Goal: Find contact information: Find contact information

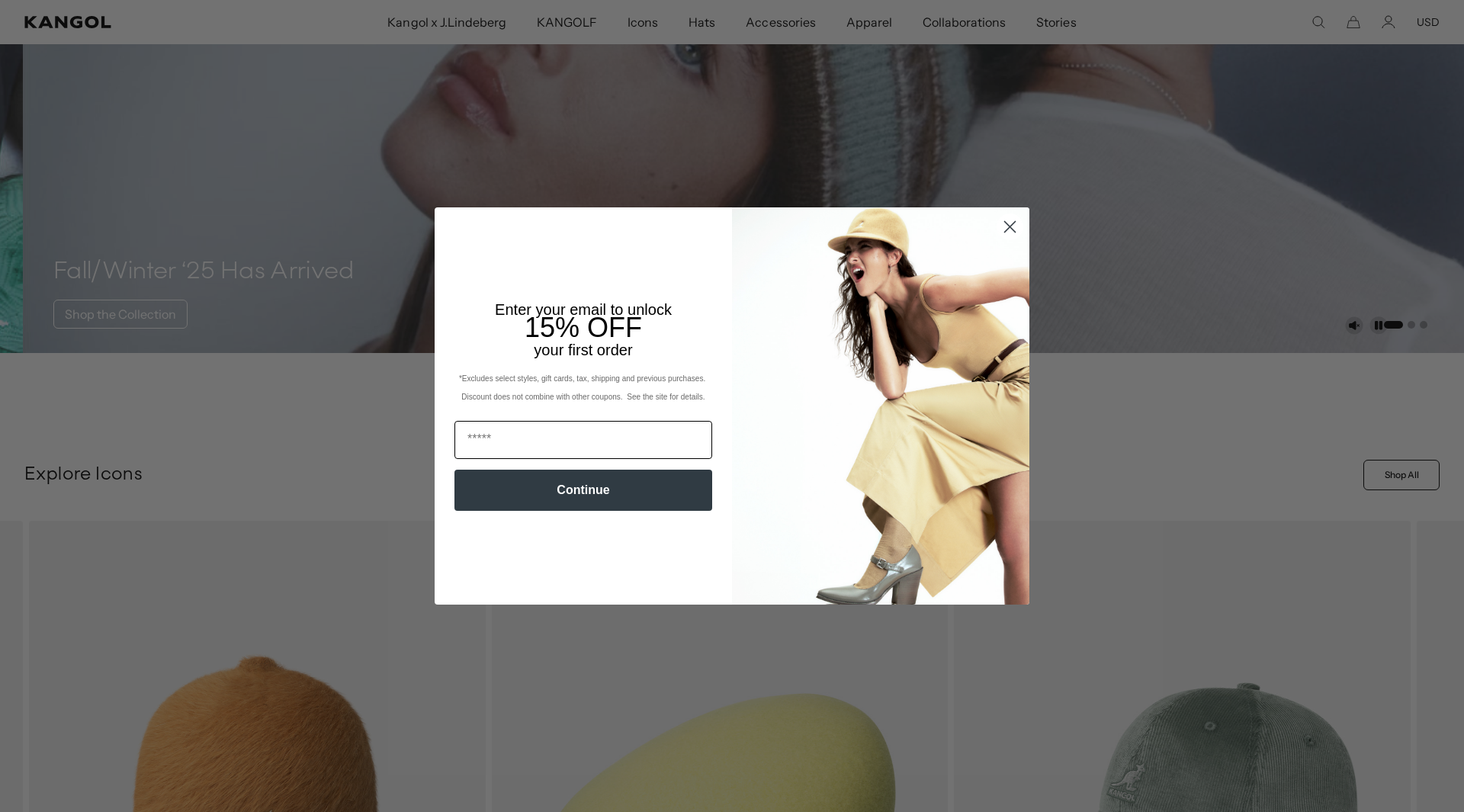
click at [505, 441] on input "Email" at bounding box center [584, 440] width 258 height 38
type input "**********"
click at [584, 489] on button "Continue" at bounding box center [584, 490] width 258 height 41
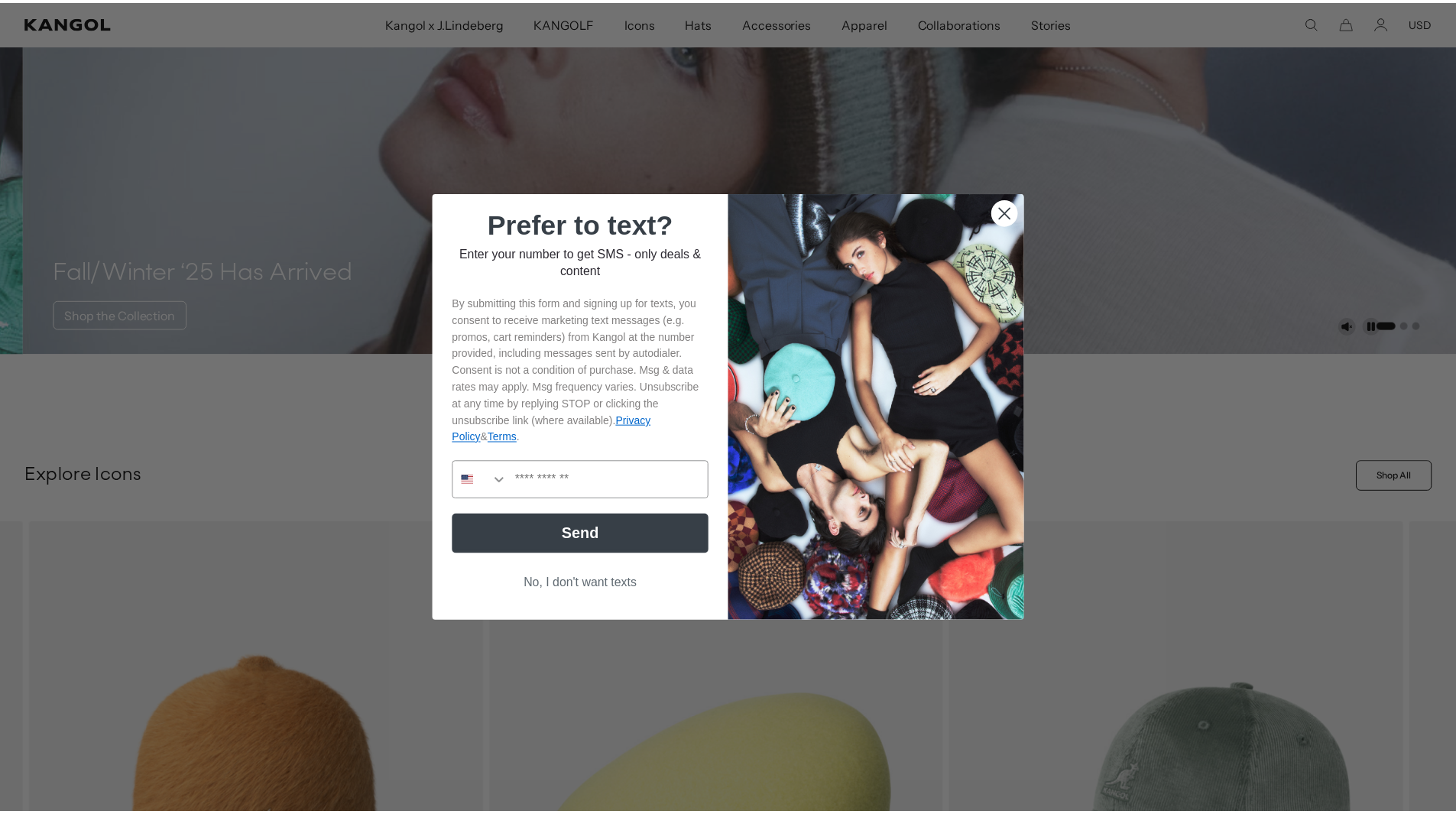
scroll to position [0, 315]
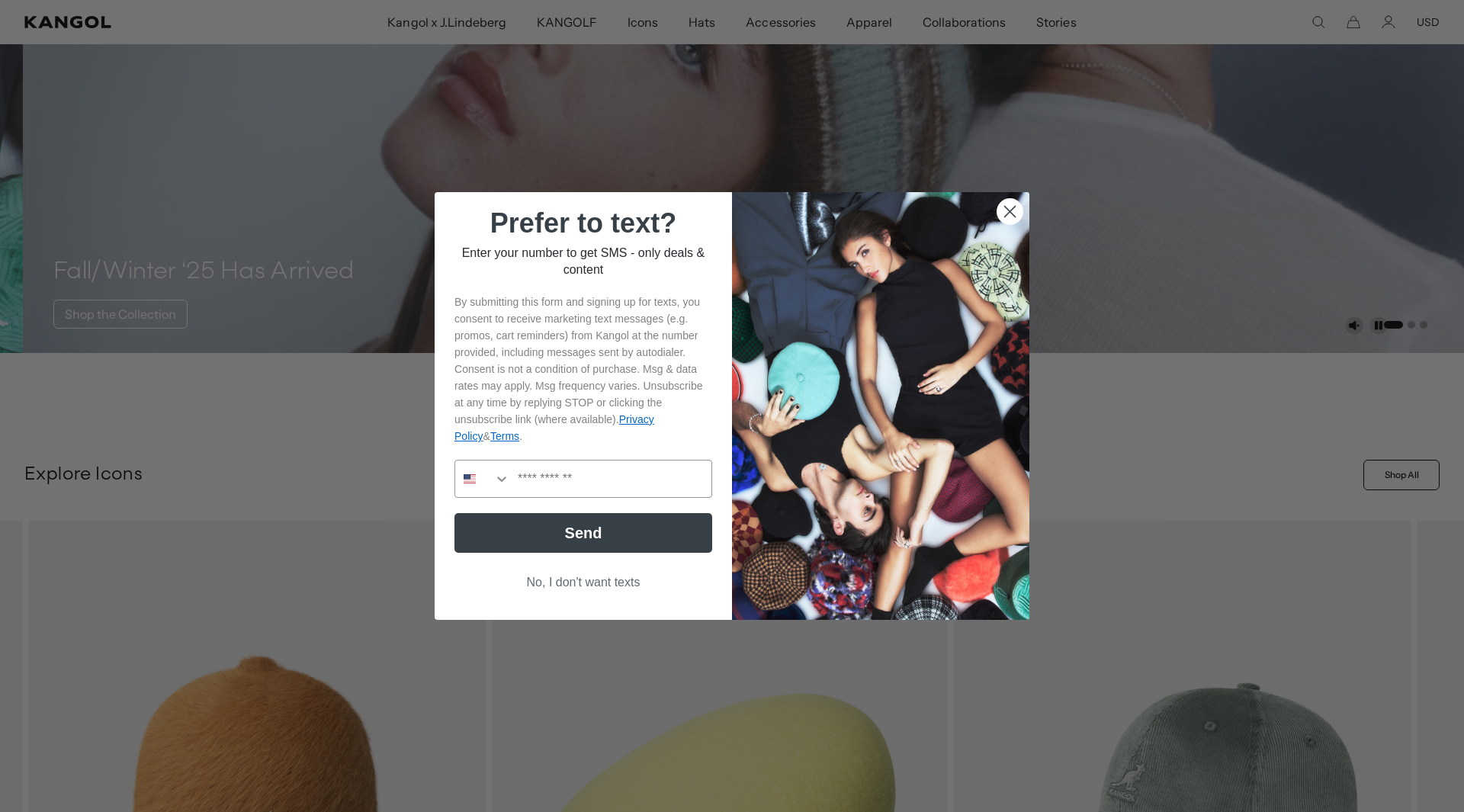
click at [1005, 205] on circle "Close dialog" at bounding box center [1010, 212] width 25 height 25
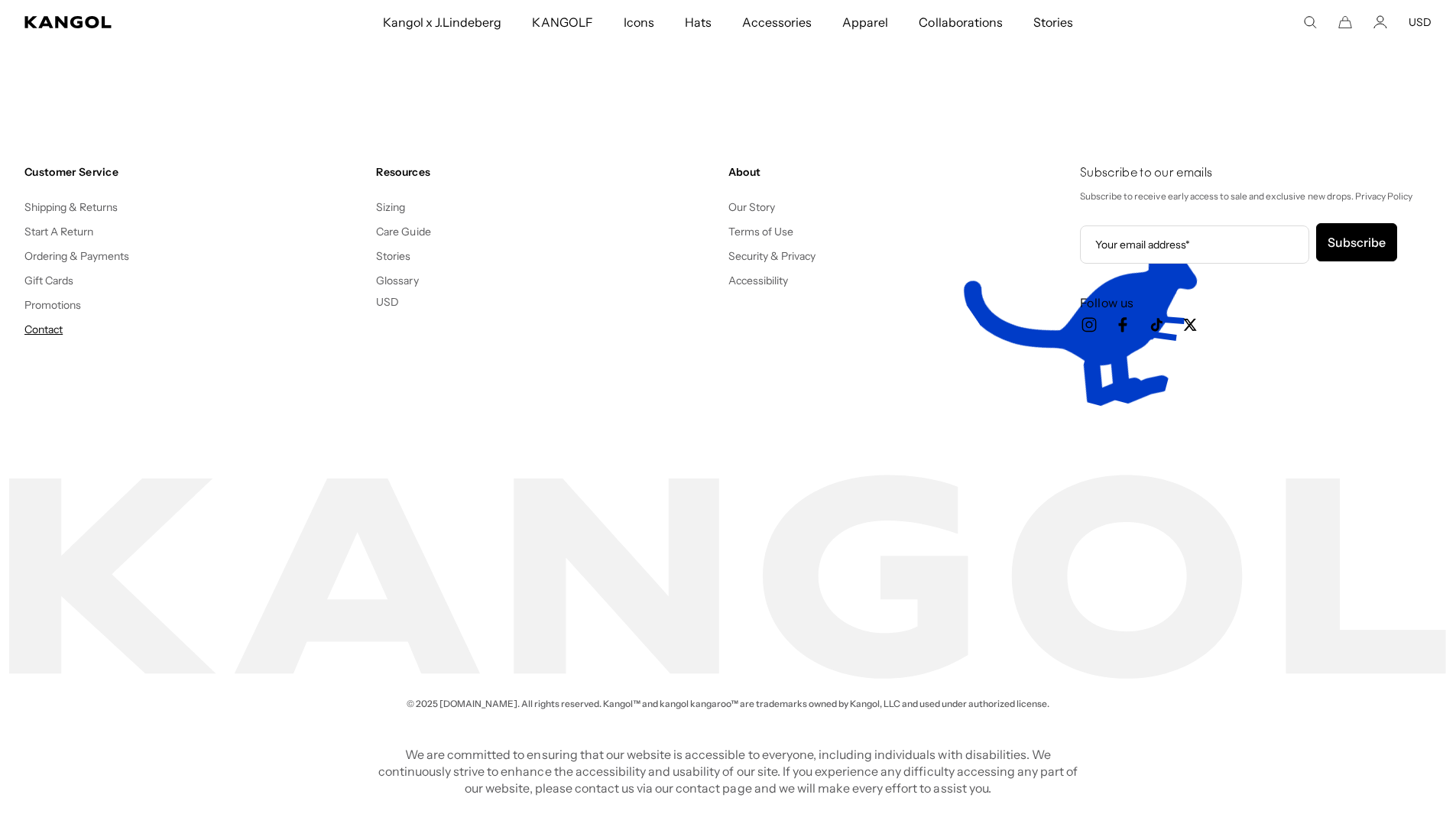
scroll to position [0, 0]
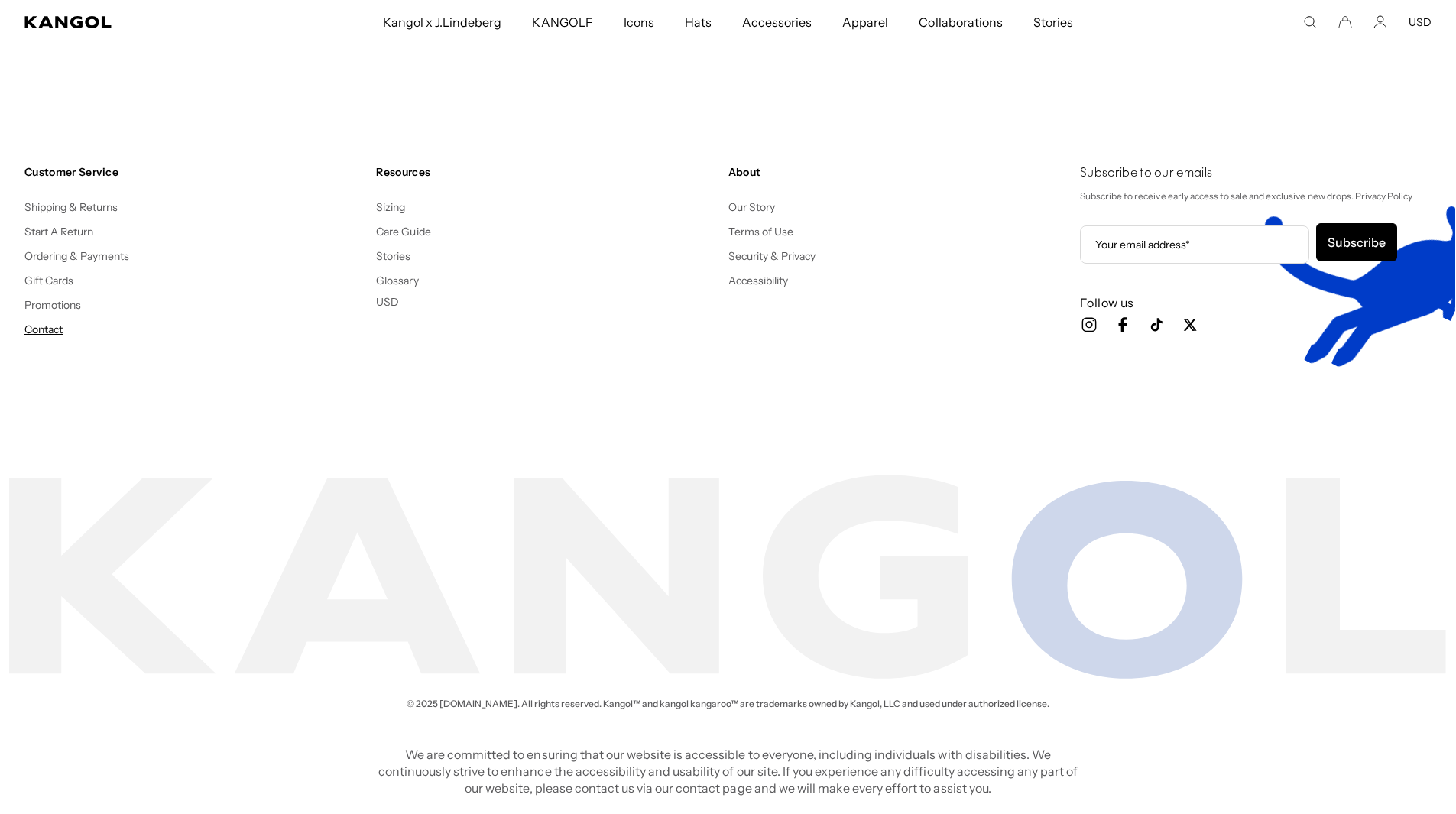
click at [34, 330] on link "Contact" at bounding box center [44, 329] width 38 height 14
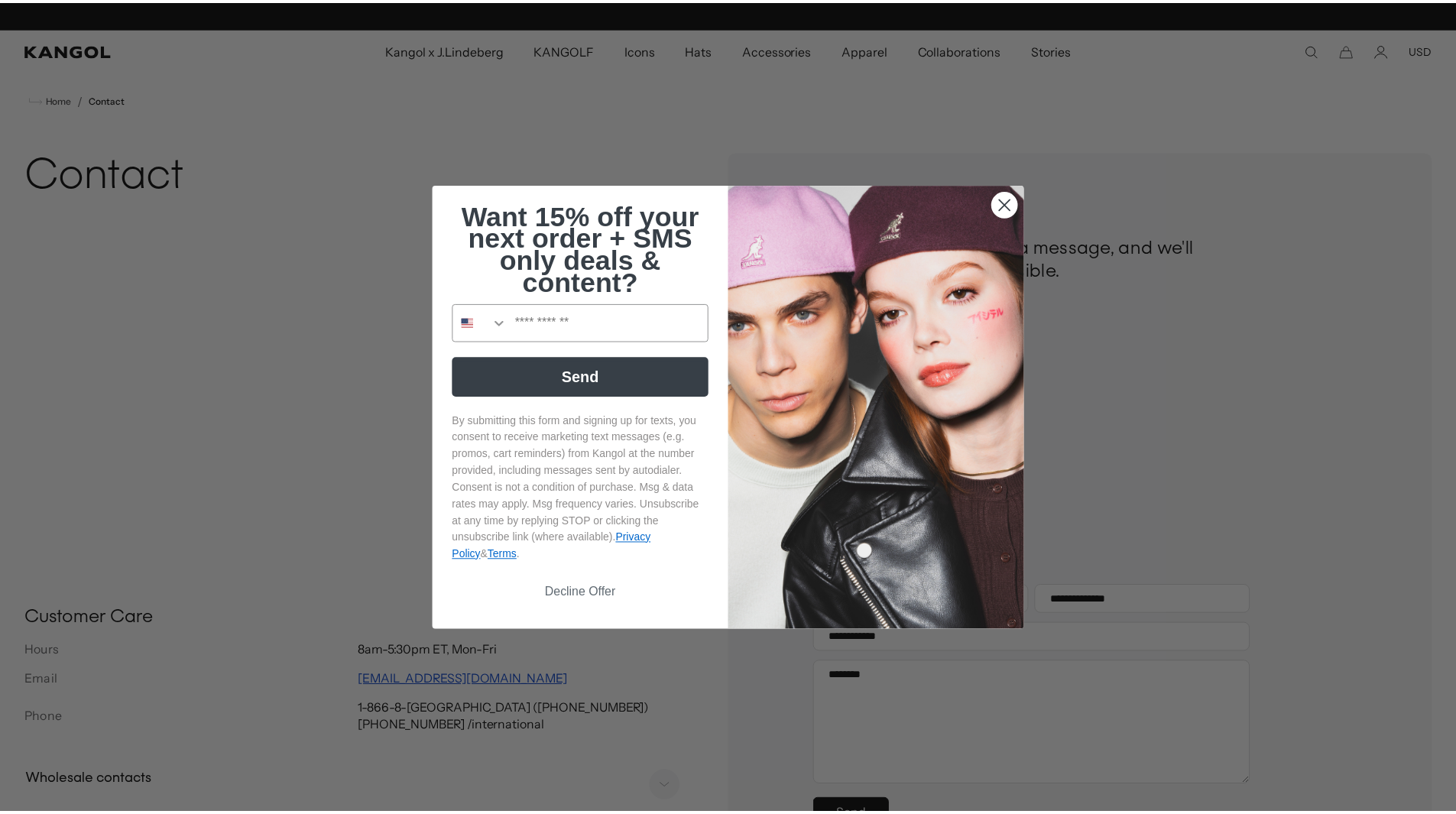
scroll to position [0, 315]
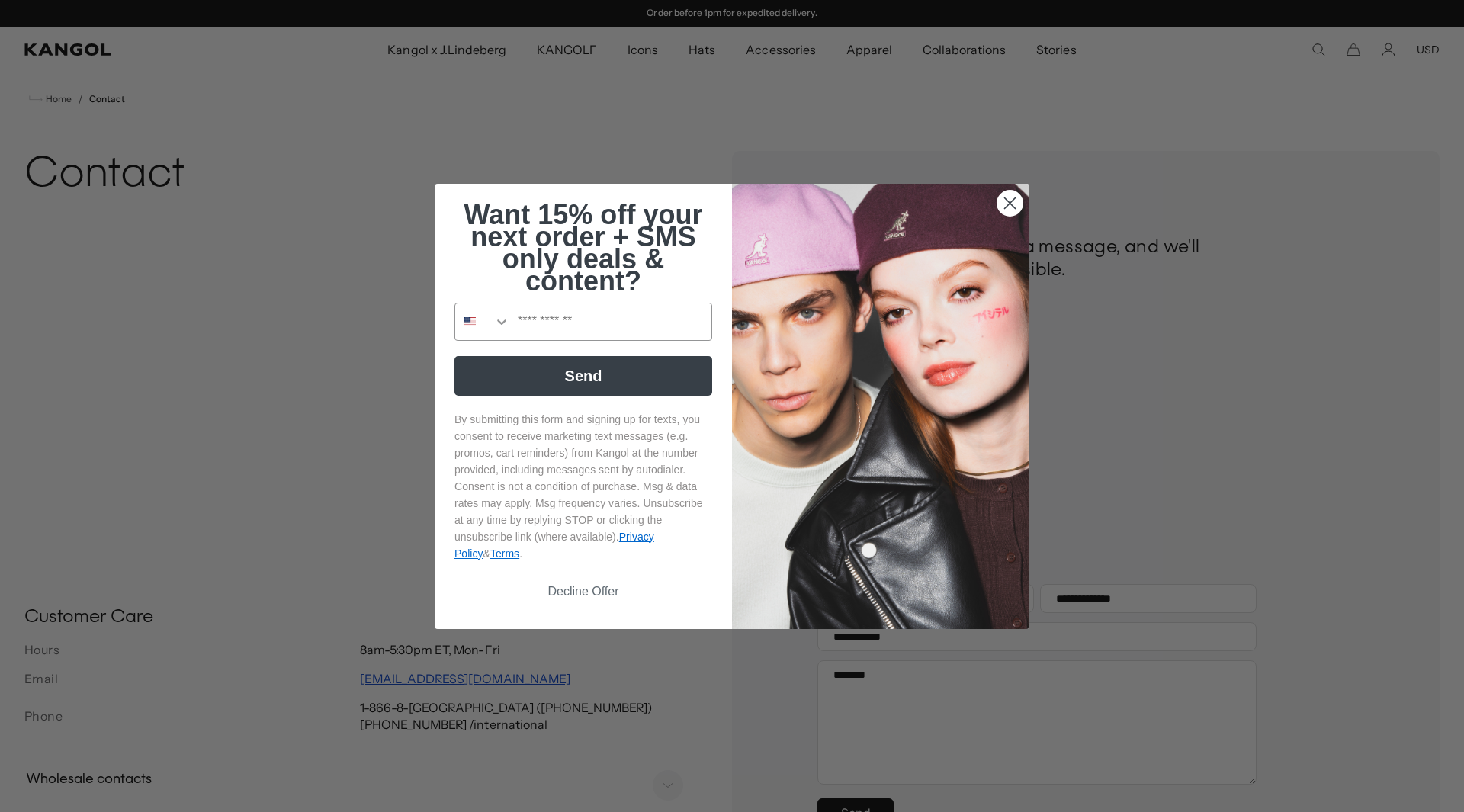
click at [1012, 203] on circle "Close dialog" at bounding box center [1010, 203] width 25 height 25
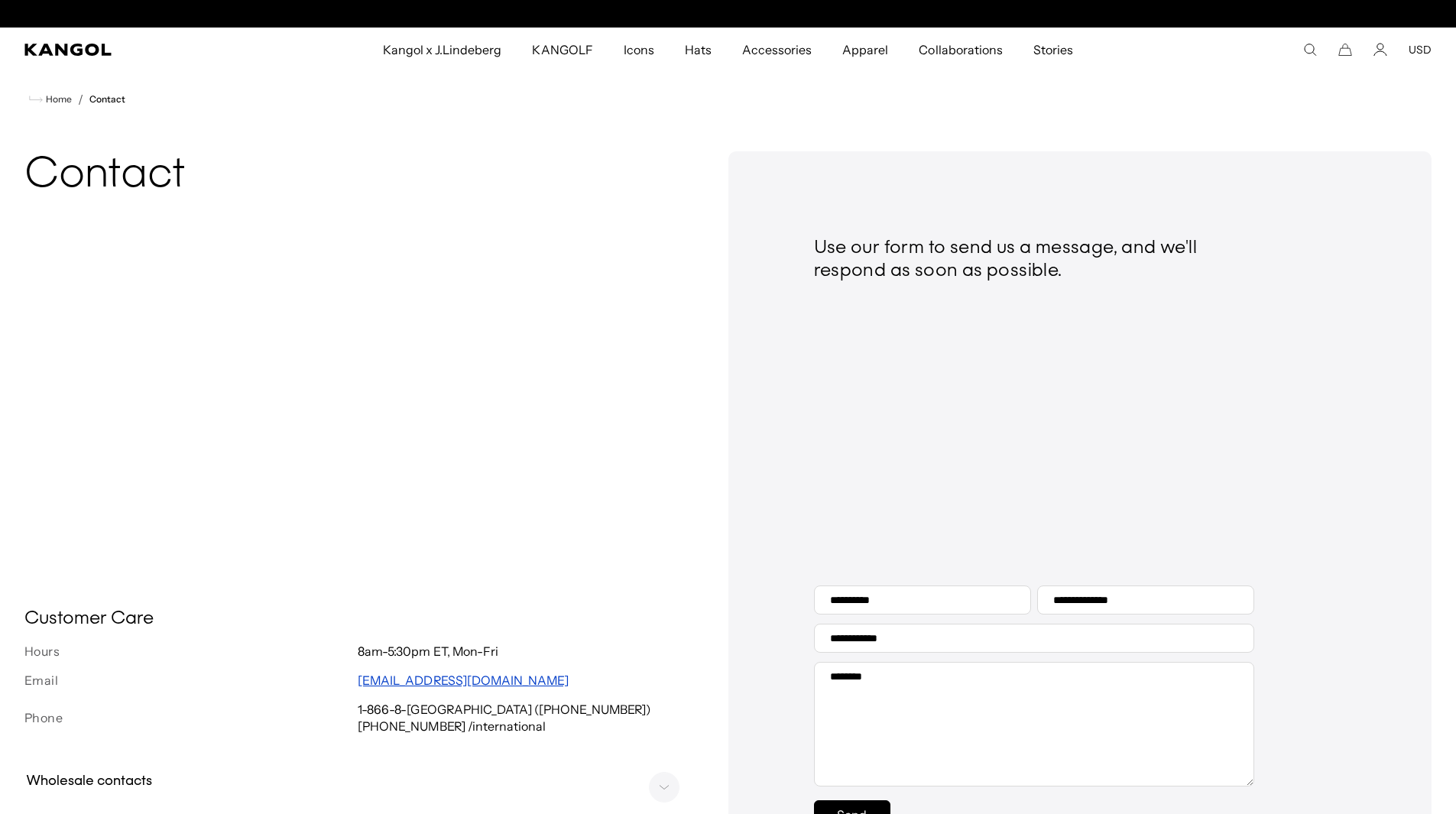
scroll to position [0, 0]
